Goal: Transaction & Acquisition: Obtain resource

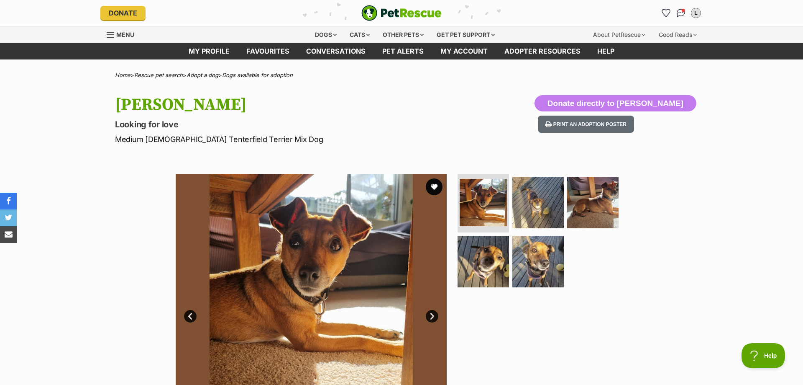
click at [432, 315] on link "Next" at bounding box center [432, 316] width 13 height 13
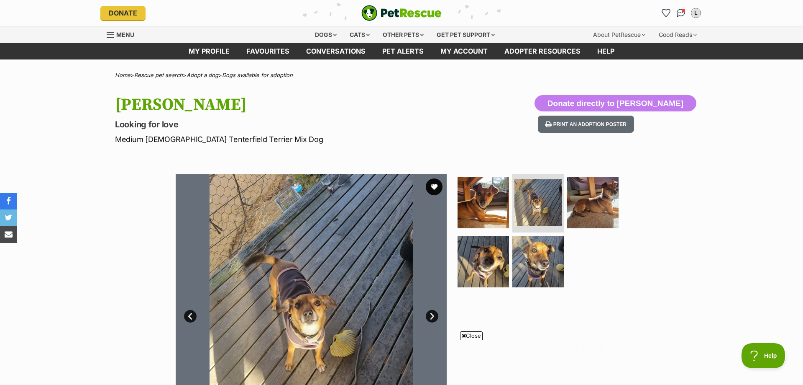
scroll to position [128, 0]
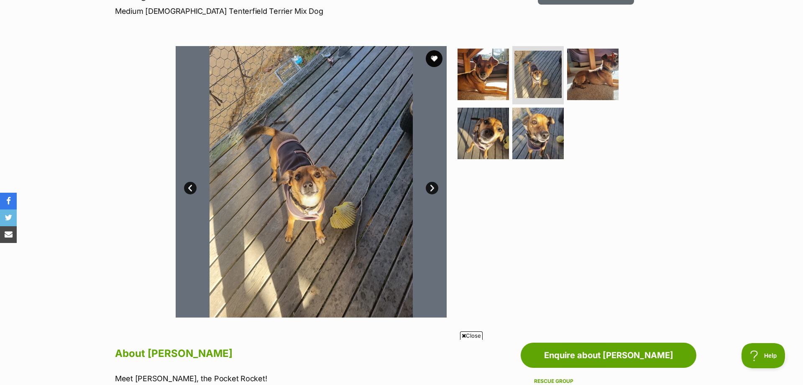
click at [432, 187] on link "Next" at bounding box center [432, 188] width 13 height 13
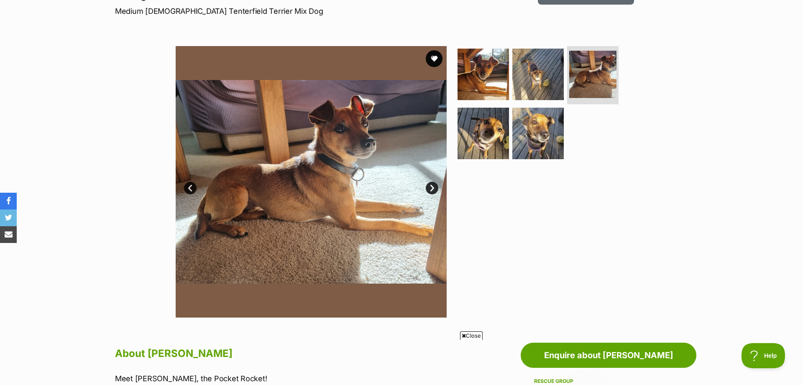
click at [432, 187] on link "Next" at bounding box center [432, 188] width 13 height 13
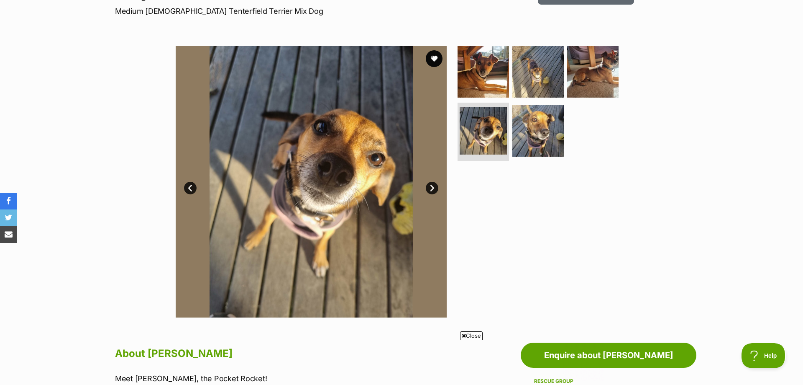
click at [432, 187] on link "Next" at bounding box center [432, 188] width 13 height 13
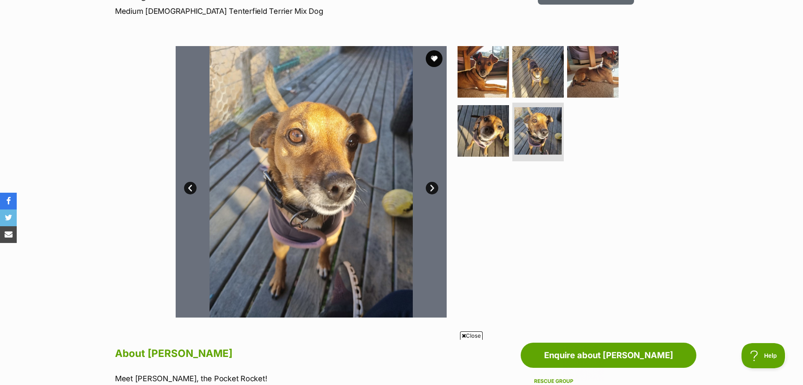
click at [432, 186] on link "Next" at bounding box center [432, 188] width 13 height 13
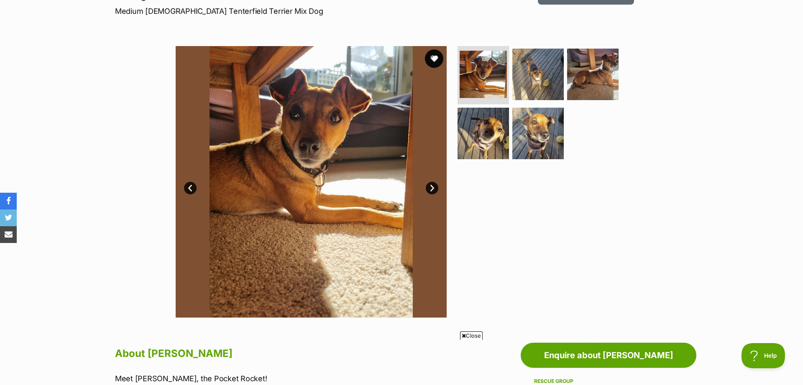
click at [431, 57] on button "favourite" at bounding box center [434, 58] width 18 height 18
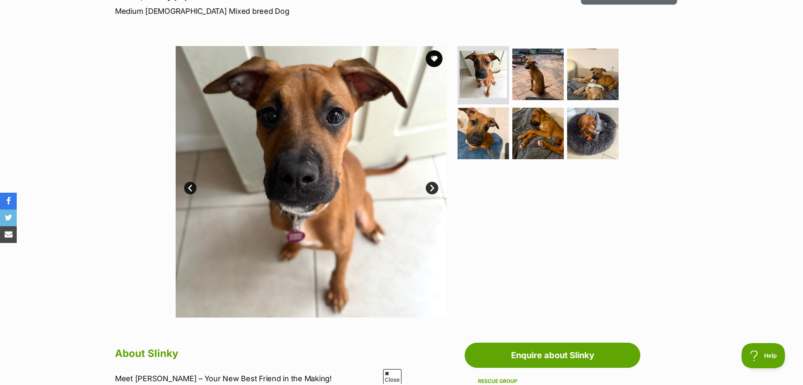
click at [432, 185] on link "Next" at bounding box center [432, 188] width 13 height 13
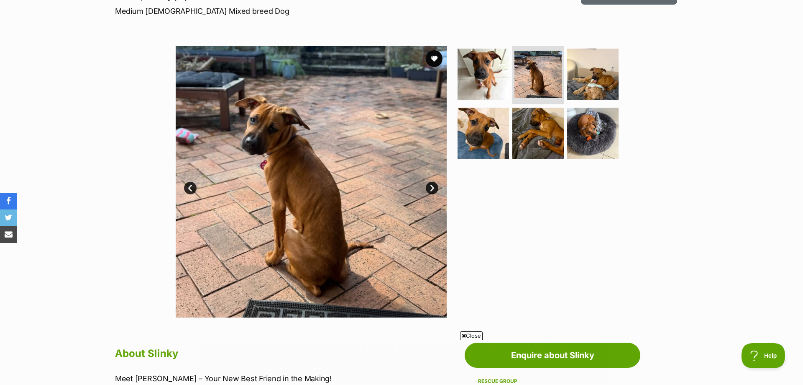
click at [433, 188] on link "Next" at bounding box center [432, 188] width 13 height 13
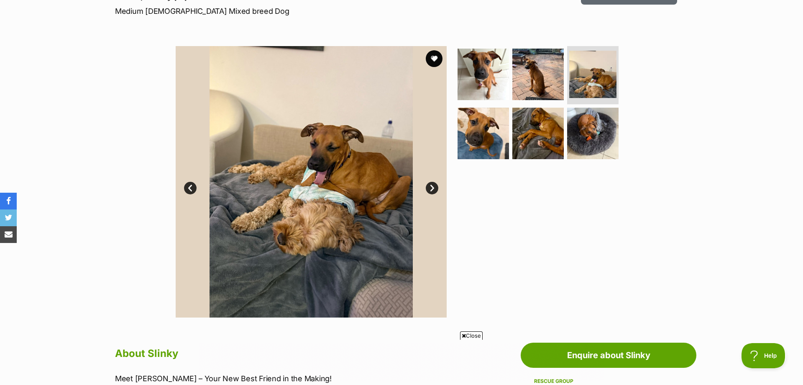
click at [433, 188] on link "Next" at bounding box center [432, 188] width 13 height 13
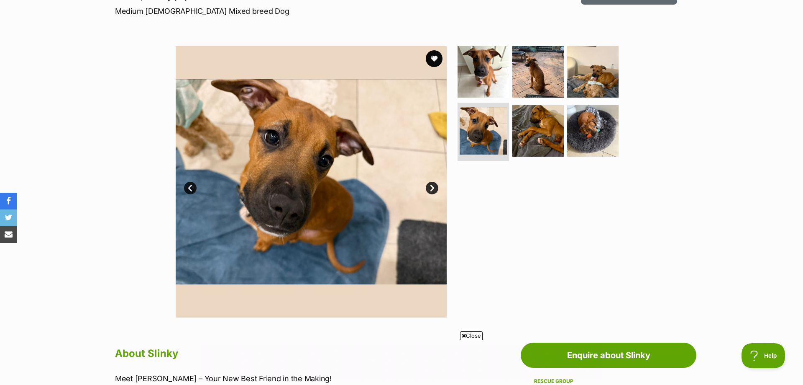
click at [433, 188] on link "Next" at bounding box center [432, 188] width 13 height 13
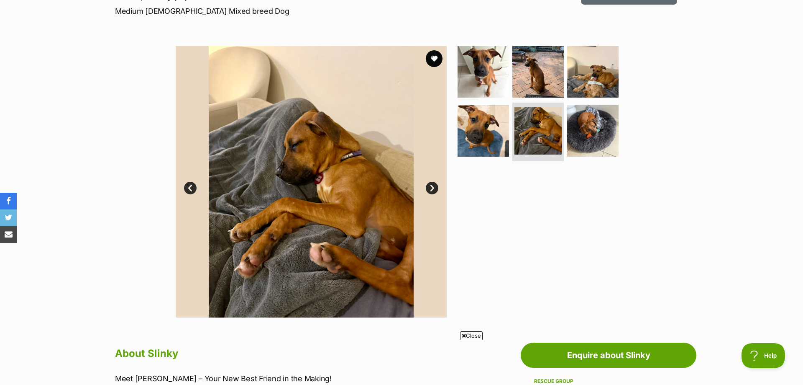
click at [433, 188] on link "Next" at bounding box center [432, 188] width 13 height 13
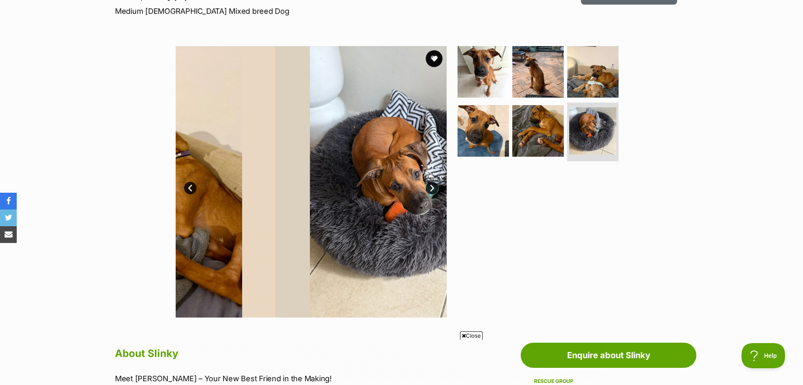
click at [433, 188] on link "Next" at bounding box center [432, 188] width 13 height 13
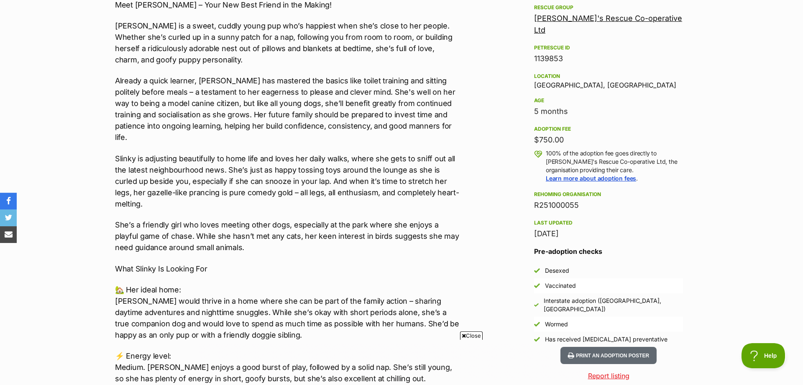
scroll to position [512, 0]
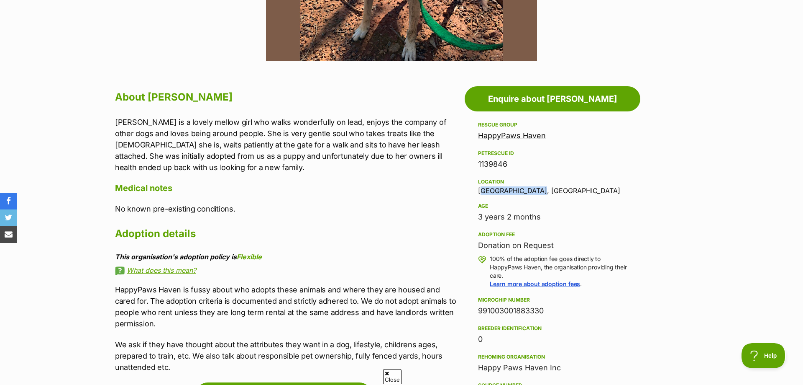
drag, startPoint x: 478, startPoint y: 189, endPoint x: 531, endPoint y: 190, distance: 52.7
click at [531, 190] on aside "Rescue group HappyPaws Haven PetRescue ID 1139846 Location Eatonsville, NSW Age…" at bounding box center [553, 333] width 176 height 426
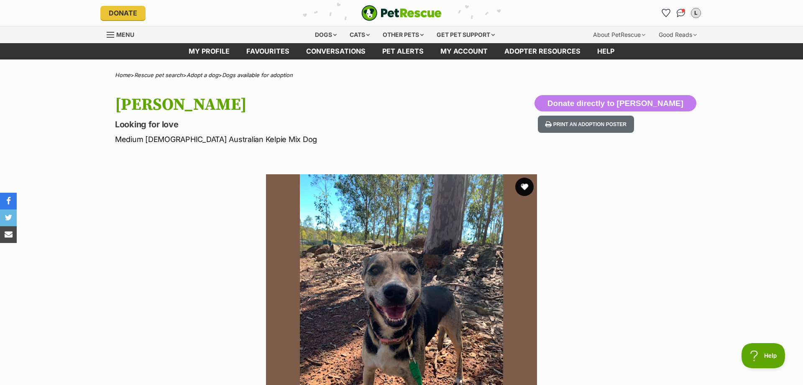
click at [527, 187] on button "favourite" at bounding box center [525, 186] width 18 height 18
